Goal: Information Seeking & Learning: Learn about a topic

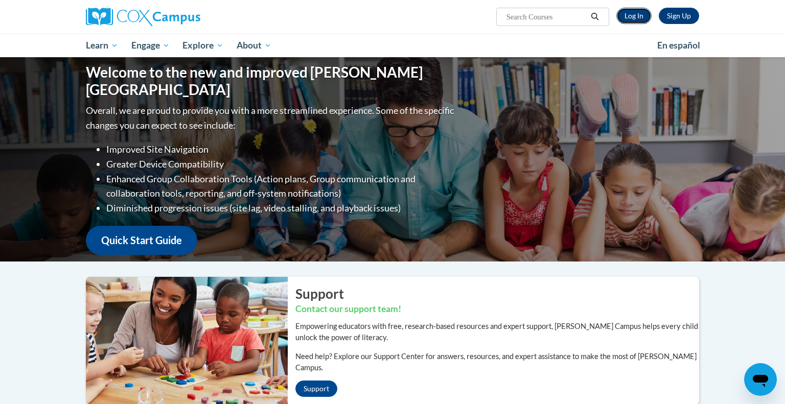
click at [635, 14] on link "Log In" at bounding box center [633, 16] width 35 height 16
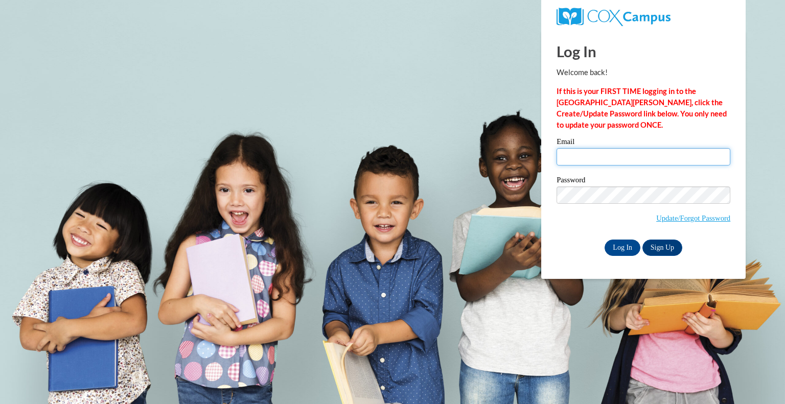
click at [597, 160] on input "Email" at bounding box center [643, 156] width 174 height 17
type input "eryder@nfdlschools.org"
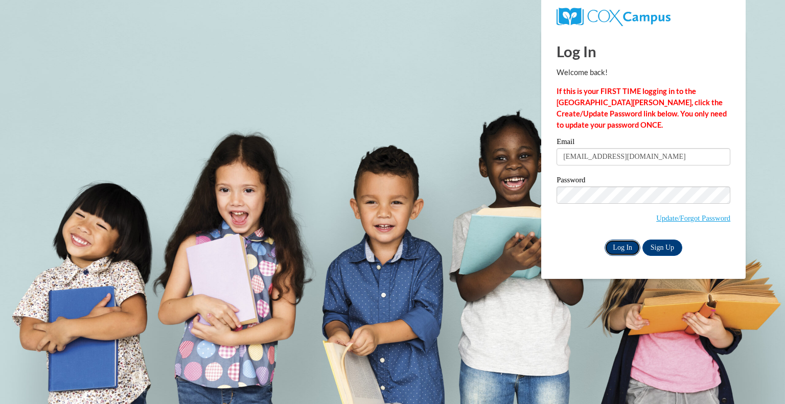
click at [612, 249] on input "Log In" at bounding box center [623, 248] width 36 height 16
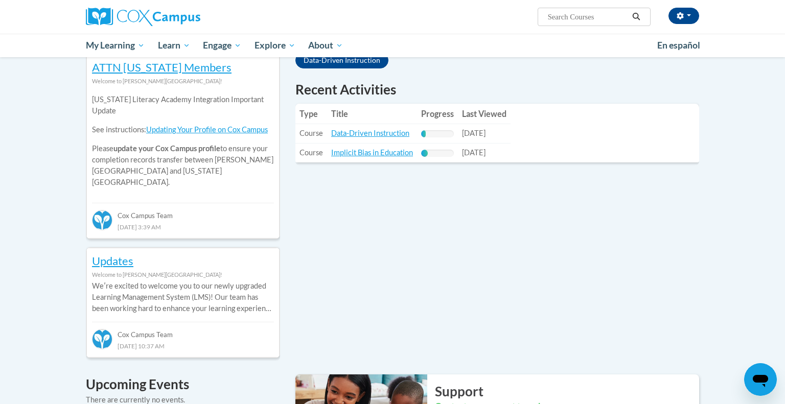
scroll to position [339, 0]
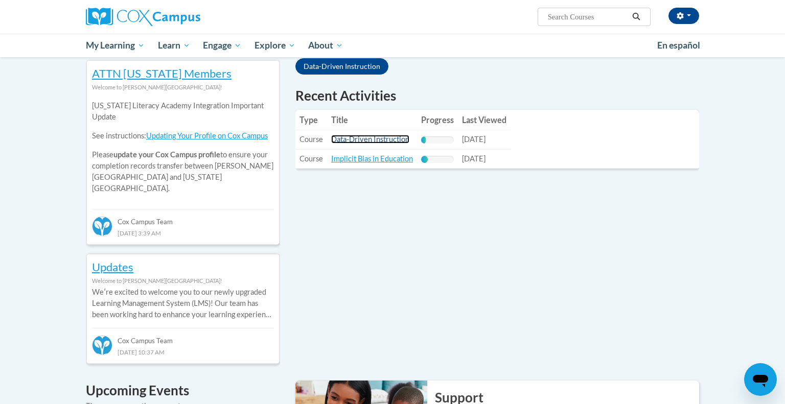
click at [380, 139] on link "Data-Driven Instruction" at bounding box center [370, 139] width 78 height 9
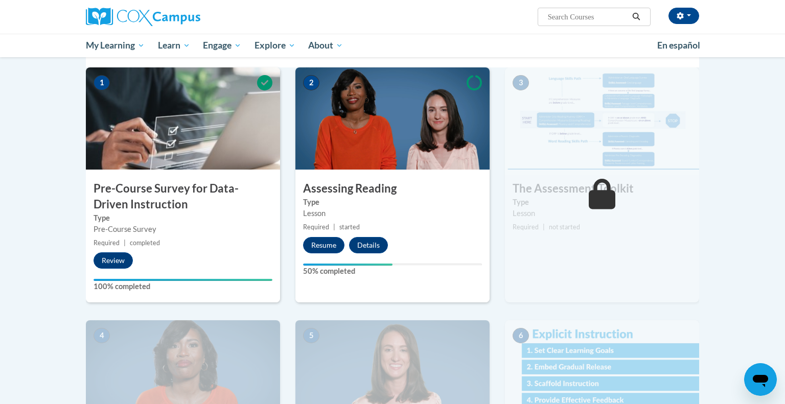
scroll to position [218, 0]
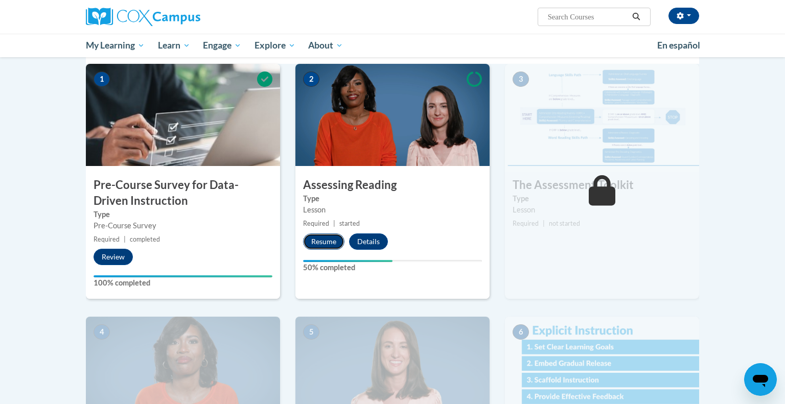
click at [316, 241] on button "Resume" at bounding box center [323, 242] width 41 height 16
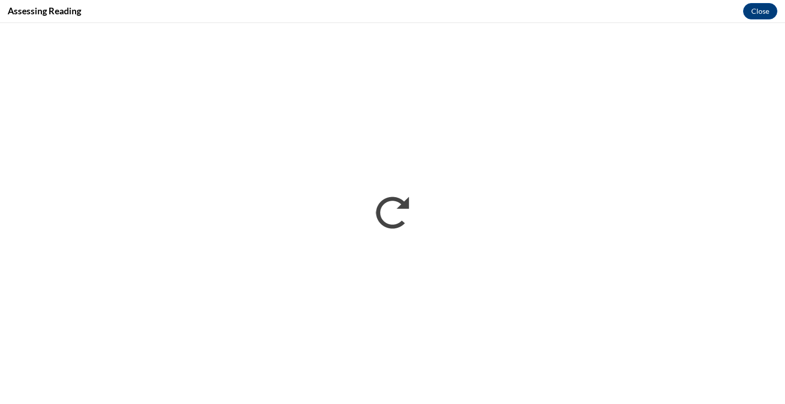
scroll to position [0, 0]
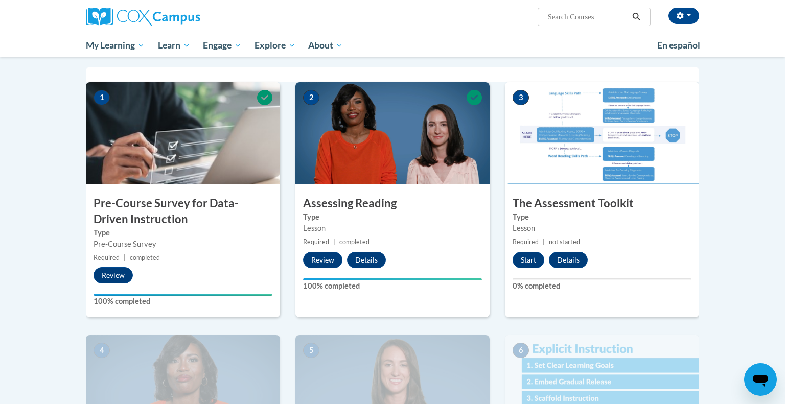
scroll to position [202, 0]
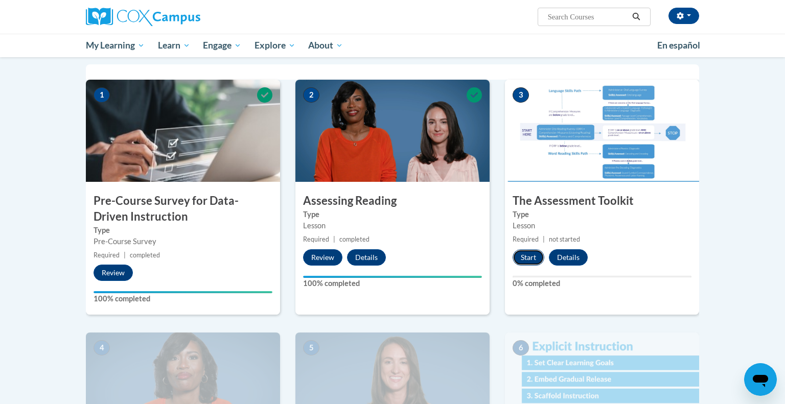
click at [526, 252] on button "Start" at bounding box center [529, 257] width 32 height 16
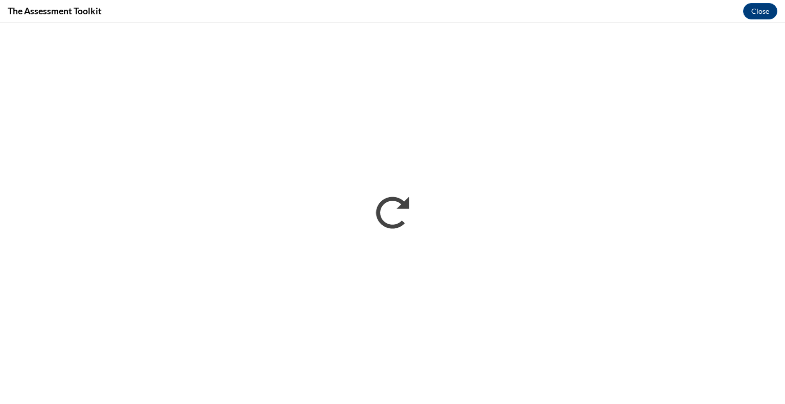
scroll to position [0, 0]
